Goal: Task Accomplishment & Management: Use online tool/utility

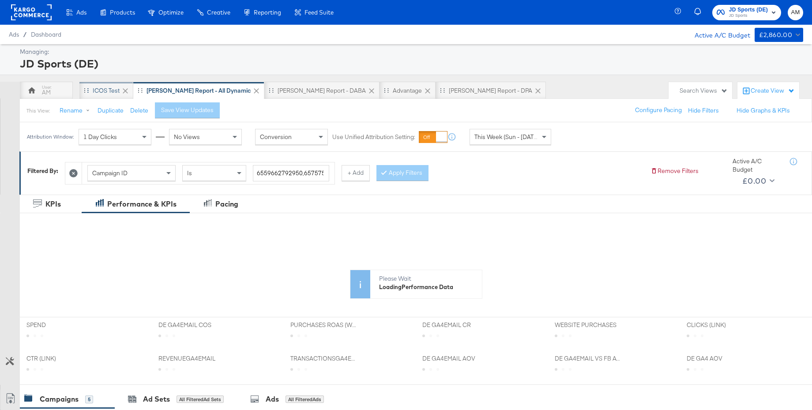
click at [98, 92] on div "iCOS Test" at bounding box center [106, 91] width 27 height 8
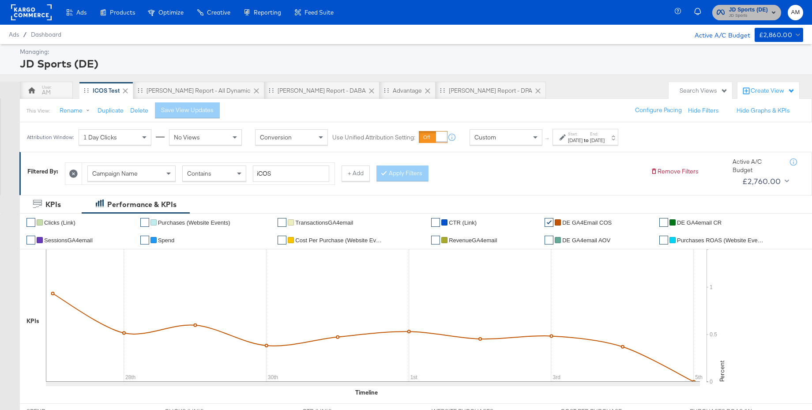
click at [743, 13] on span "JD Sports" at bounding box center [748, 15] width 39 height 7
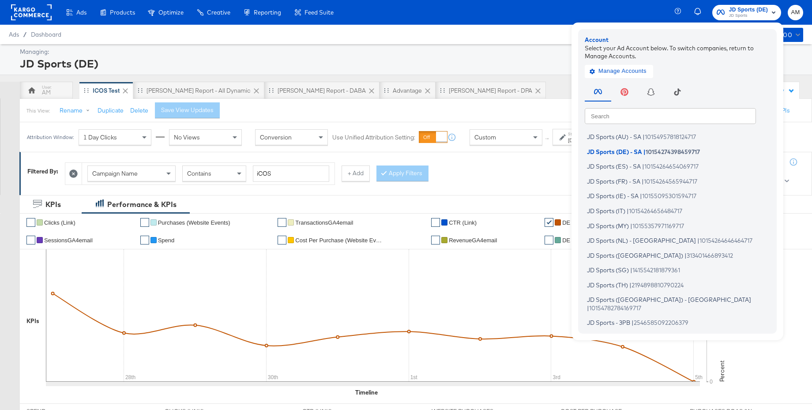
click at [627, 117] on input "text" at bounding box center [670, 116] width 171 height 16
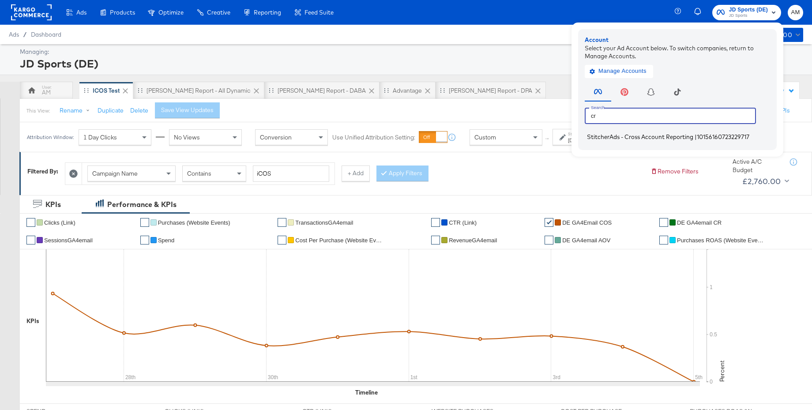
type input "cr"
click at [608, 136] on span "StitcherAds - Cross Account Reporting" at bounding box center [640, 136] width 106 height 7
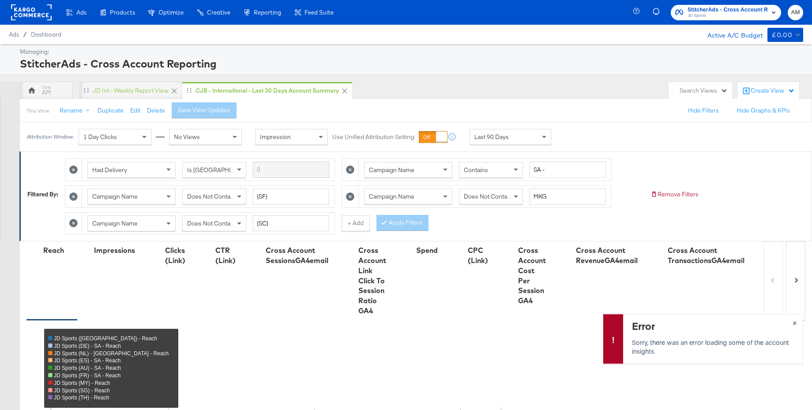
click at [795, 321] on span "×" at bounding box center [795, 322] width 4 height 10
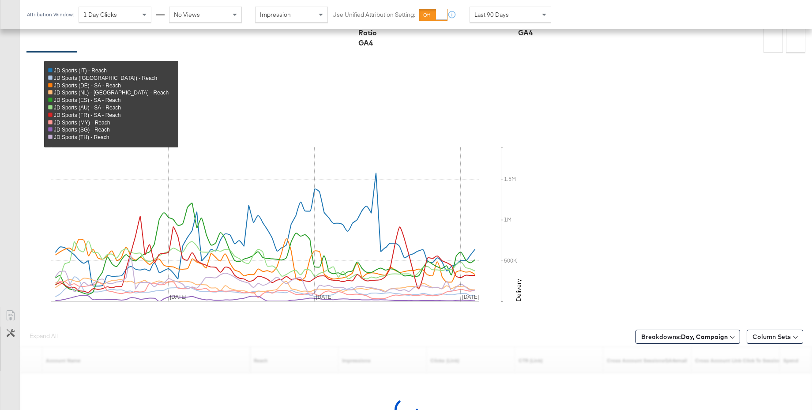
scroll to position [337, 0]
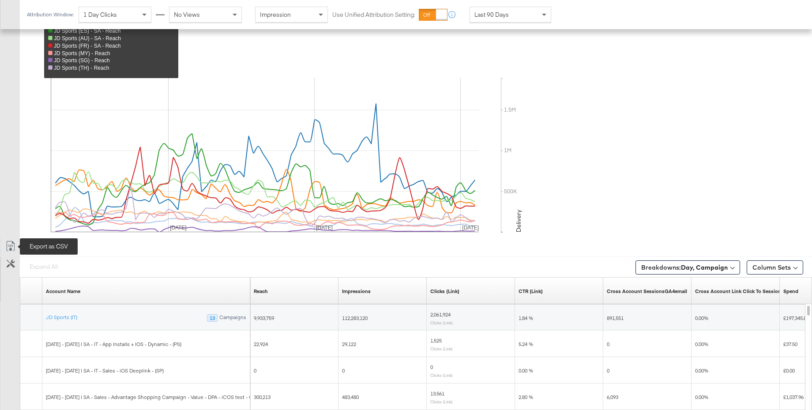
click at [9, 246] on icon at bounding box center [10, 246] width 11 height 11
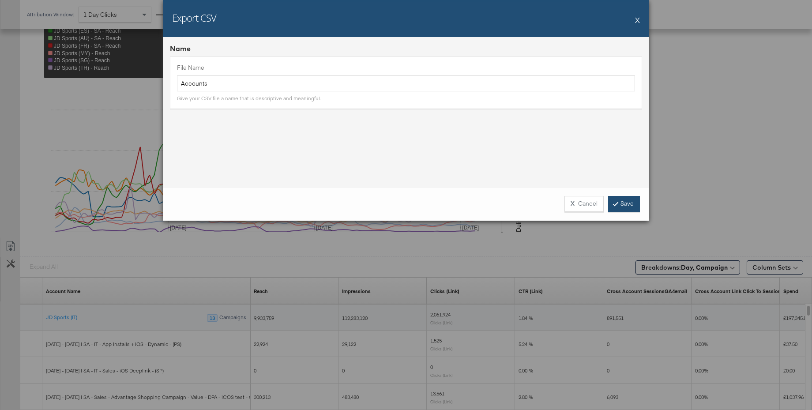
click at [624, 204] on link "Save" at bounding box center [624, 204] width 32 height 16
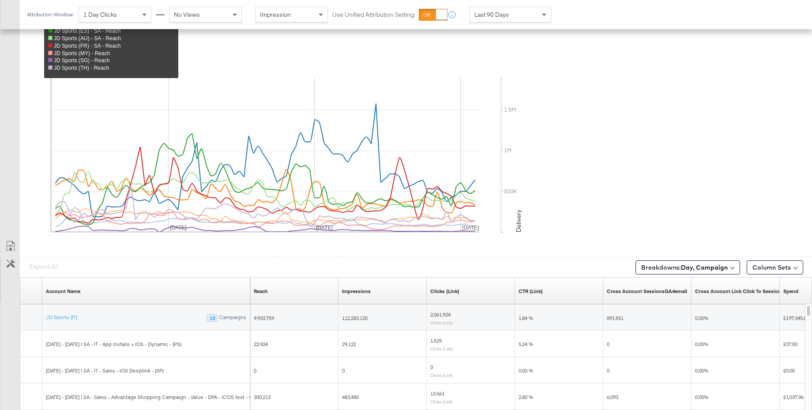
scroll to position [0, 0]
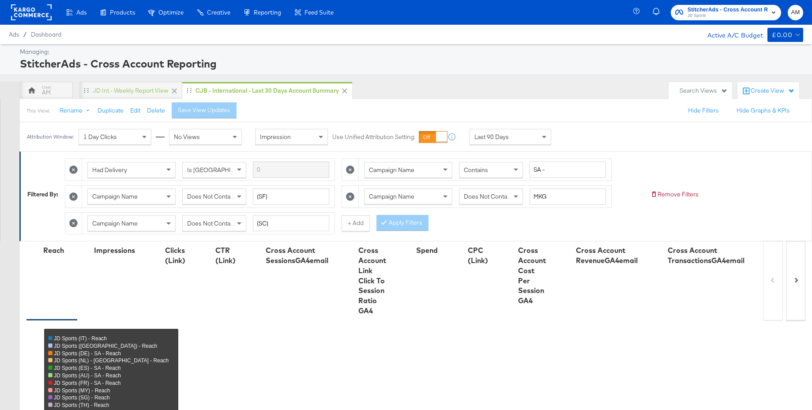
click at [731, 15] on span "JD Sports" at bounding box center [728, 15] width 80 height 7
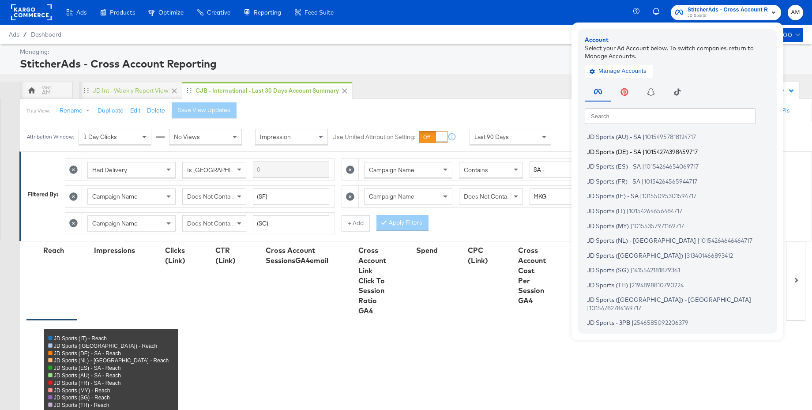
click at [606, 151] on span "JD Sports (DE) - SA" at bounding box center [614, 151] width 54 height 7
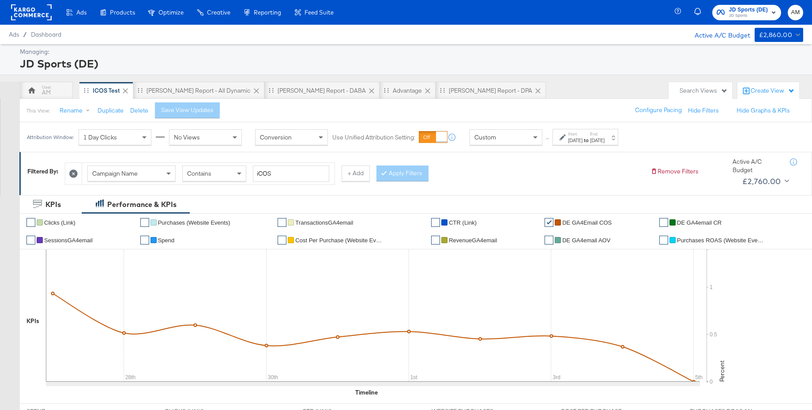
click at [575, 138] on div "Aug 27th 2025" at bounding box center [575, 140] width 15 height 7
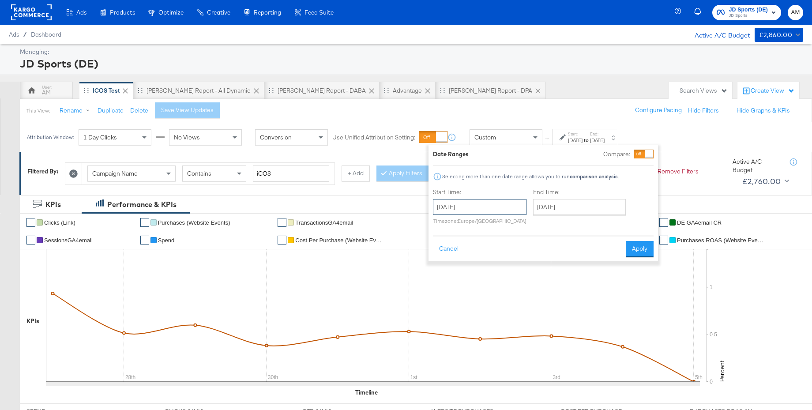
click at [490, 211] on input "August 27th 2025" at bounding box center [480, 207] width 94 height 16
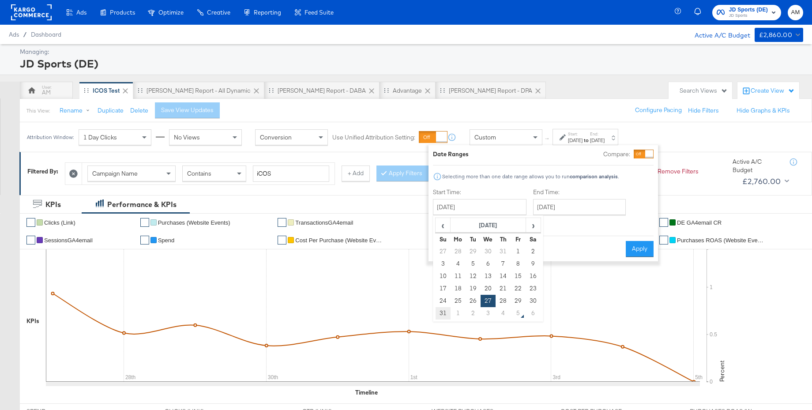
click at [445, 313] on td "31" at bounding box center [443, 313] width 15 height 12
type input "August 31st 2025"
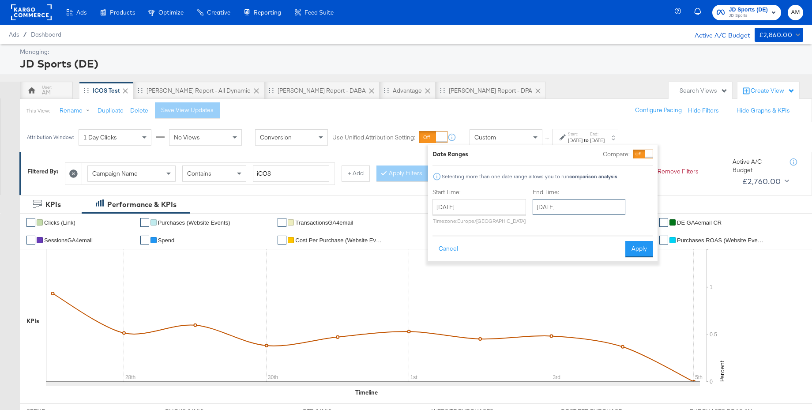
click at [584, 210] on input "September 24th 2025" at bounding box center [579, 207] width 93 height 16
click at [603, 256] on td "4" at bounding box center [603, 251] width 15 height 12
type input "September 4th 2025"
click at [635, 249] on button "Apply" at bounding box center [637, 249] width 28 height 16
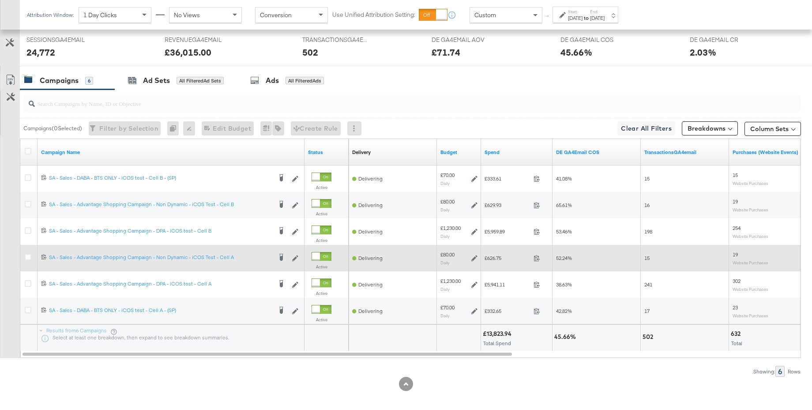
scroll to position [405, 0]
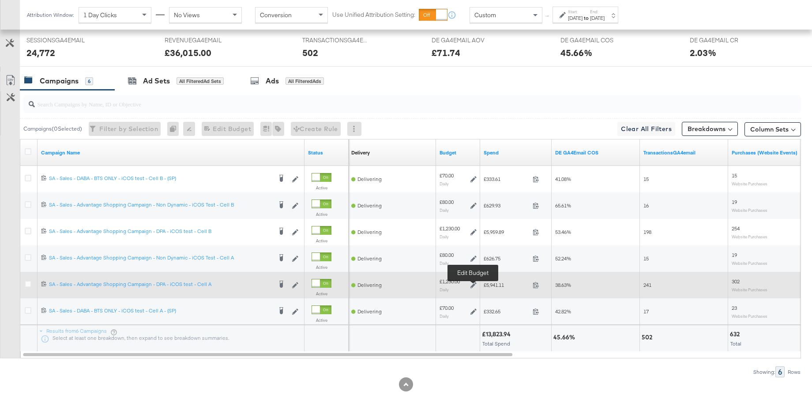
click at [475, 284] on icon at bounding box center [474, 285] width 6 height 6
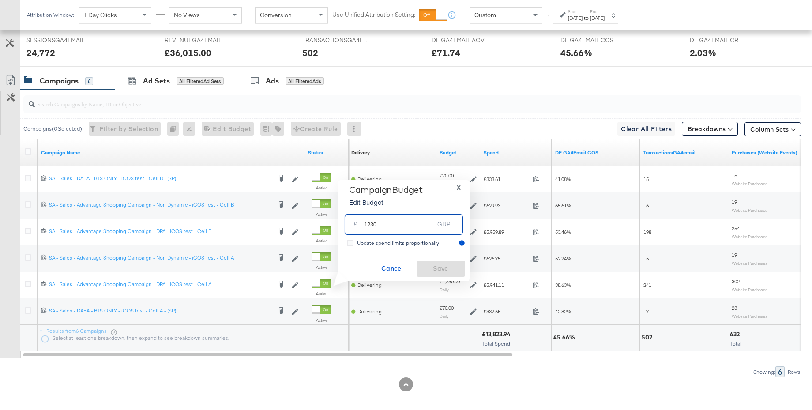
drag, startPoint x: 387, startPoint y: 227, endPoint x: 353, endPoint y: 226, distance: 34.4
click at [353, 226] on div "£ 1230 GBP" at bounding box center [404, 225] width 118 height 20
type input "1270"
click at [445, 271] on span "Save" at bounding box center [440, 268] width 41 height 11
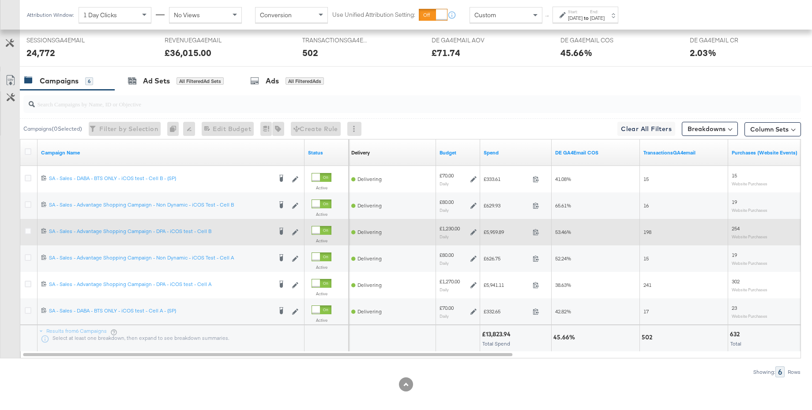
click at [474, 233] on icon at bounding box center [474, 232] width 6 height 6
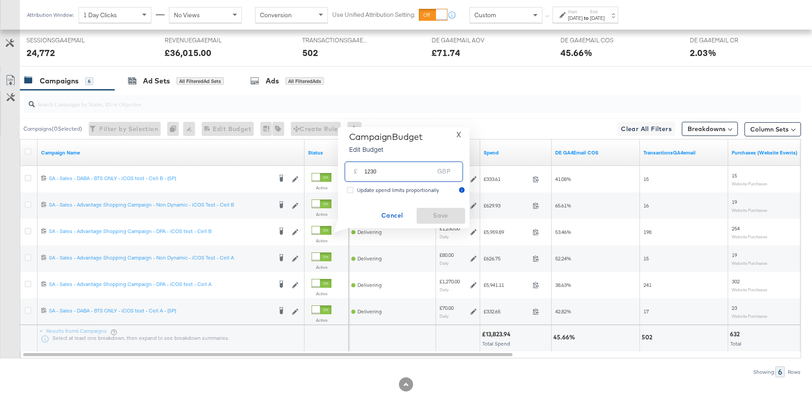
drag, startPoint x: 385, startPoint y: 172, endPoint x: 353, endPoint y: 170, distance: 31.8
click at [353, 170] on div "£ 1230 GBP" at bounding box center [404, 172] width 118 height 20
type input "1270"
click at [443, 214] on span "Save" at bounding box center [440, 215] width 41 height 11
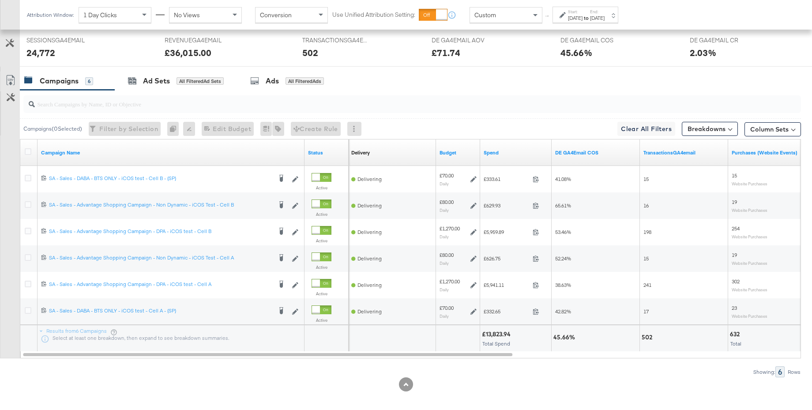
click at [492, 18] on span "Custom" at bounding box center [486, 15] width 22 height 8
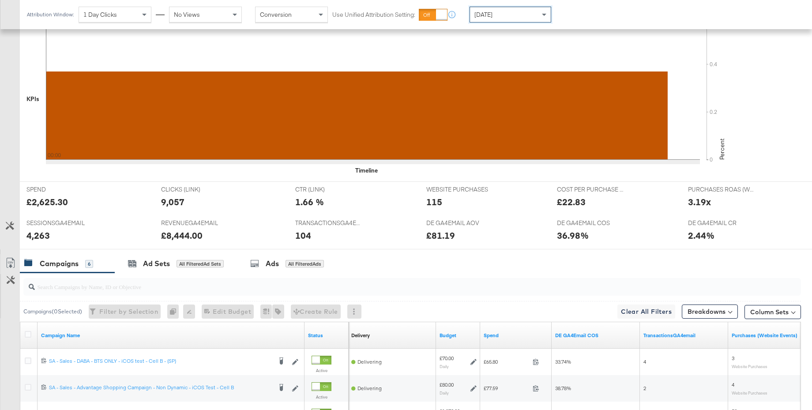
scroll to position [0, 0]
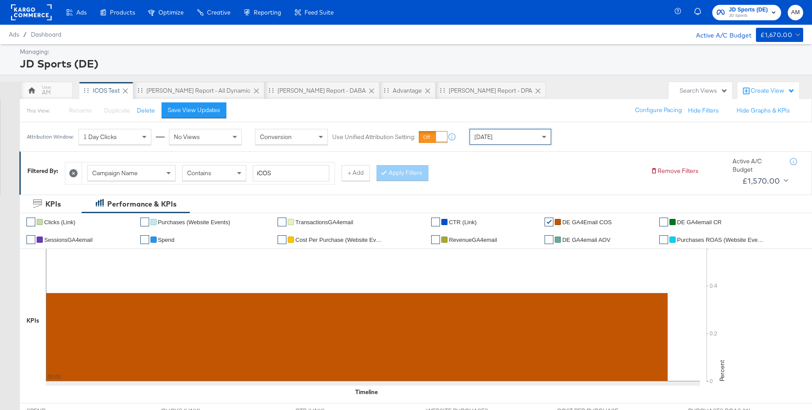
click at [501, 139] on div "Yesterday" at bounding box center [510, 136] width 81 height 15
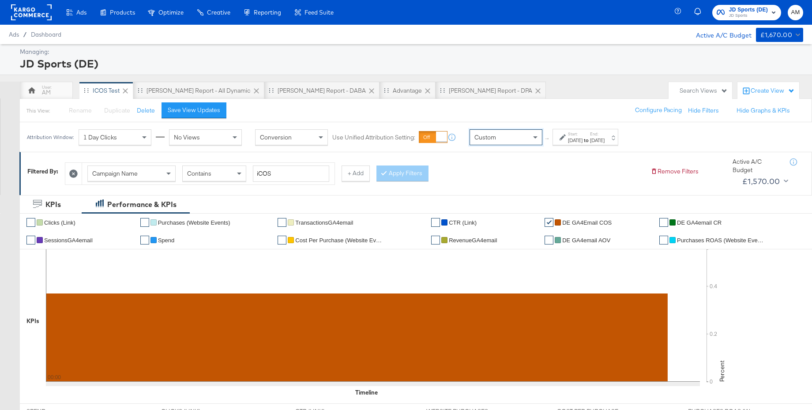
drag, startPoint x: 494, startPoint y: 154, endPoint x: 515, endPoint y: 155, distance: 21.2
click at [583, 140] on div "Sep 5th 2025" at bounding box center [575, 140] width 15 height 7
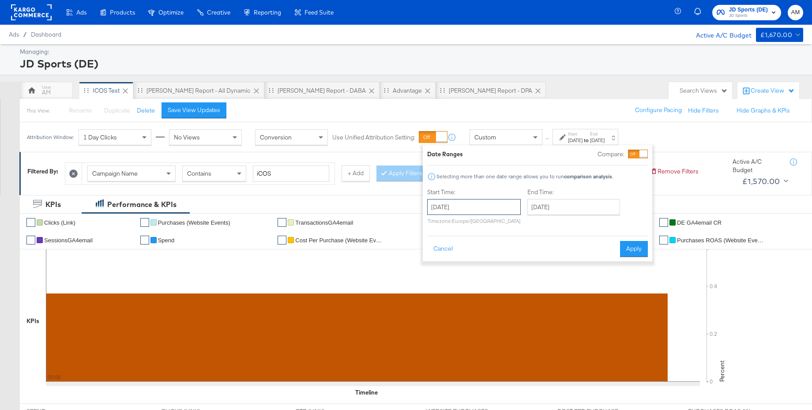
click at [472, 210] on input "September 5th 2025" at bounding box center [474, 207] width 94 height 16
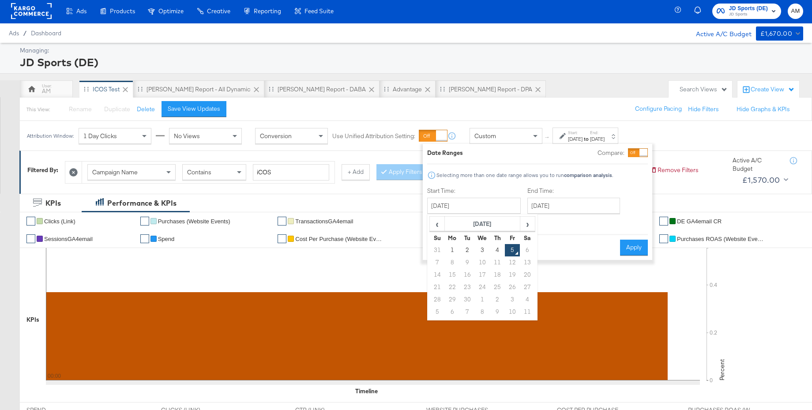
drag, startPoint x: 435, startPoint y: 248, endPoint x: 487, endPoint y: 238, distance: 52.5
click at [435, 248] on td "31" at bounding box center [437, 250] width 15 height 12
type input "August 1st 2025"
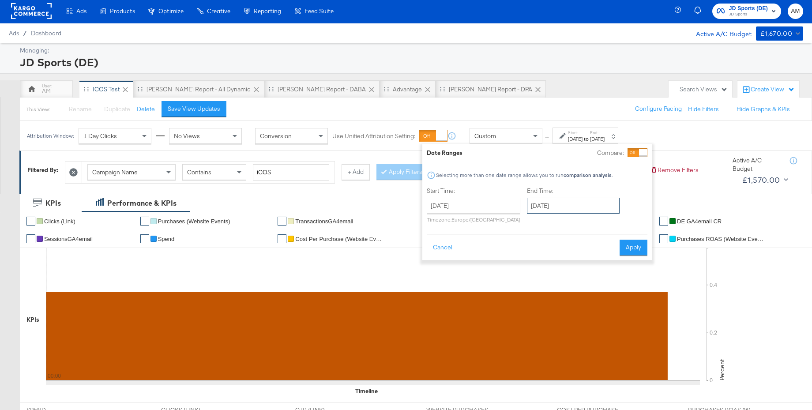
click at [570, 210] on input "September 5th 2025" at bounding box center [573, 206] width 93 height 16
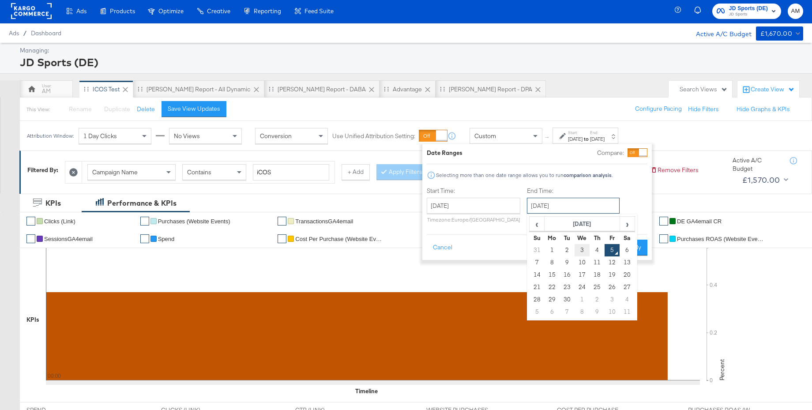
scroll to position [1, 0]
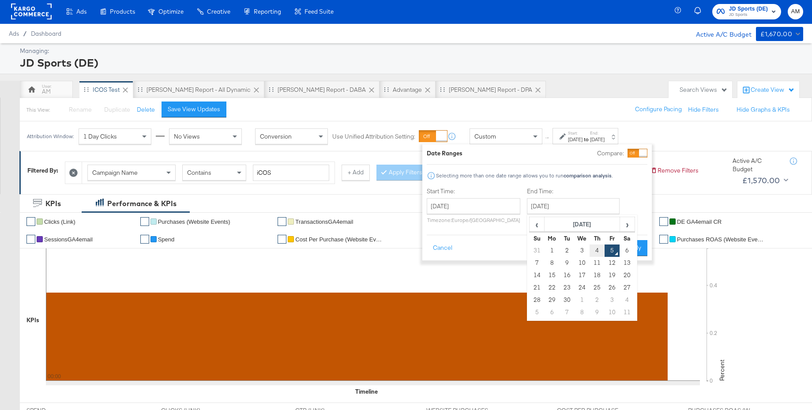
click at [596, 251] on td "4" at bounding box center [597, 251] width 15 height 12
type input "September 4th 2025"
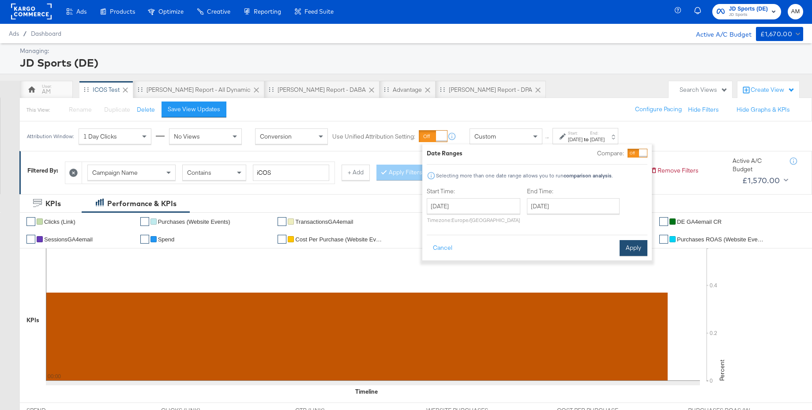
click at [631, 249] on button "Apply" at bounding box center [634, 248] width 28 height 16
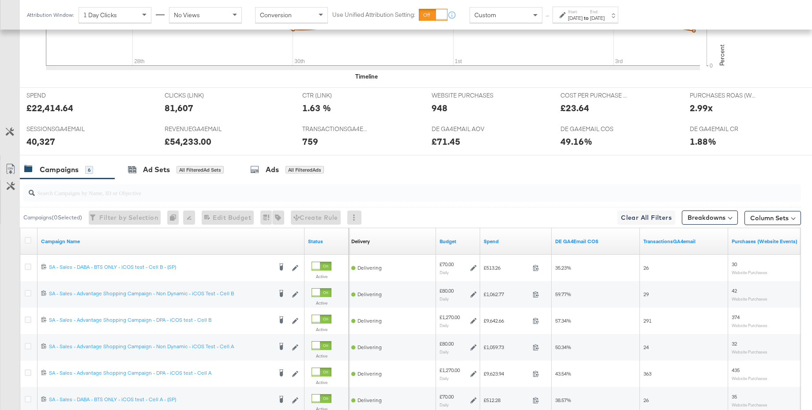
scroll to position [325, 0]
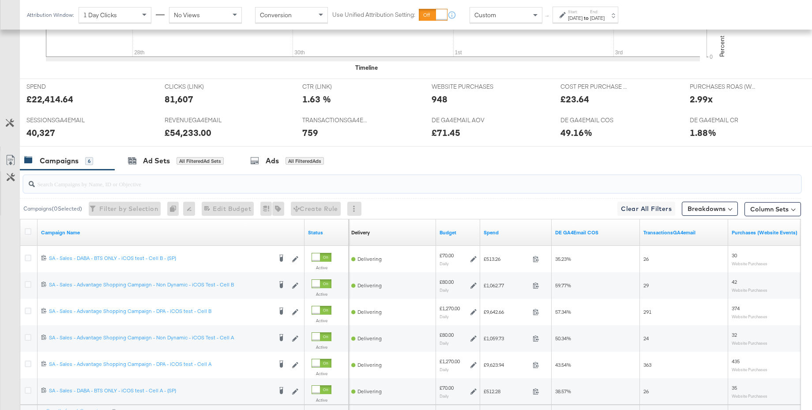
click at [130, 185] on input "search" at bounding box center [382, 180] width 695 height 17
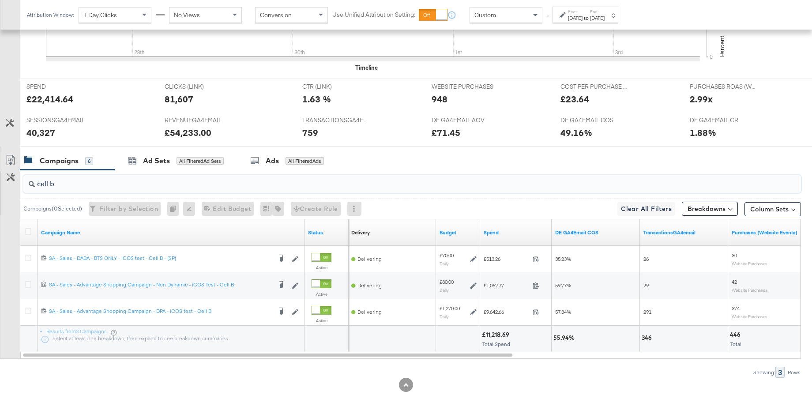
type input "cell b"
